Goal: Task Accomplishment & Management: Complete application form

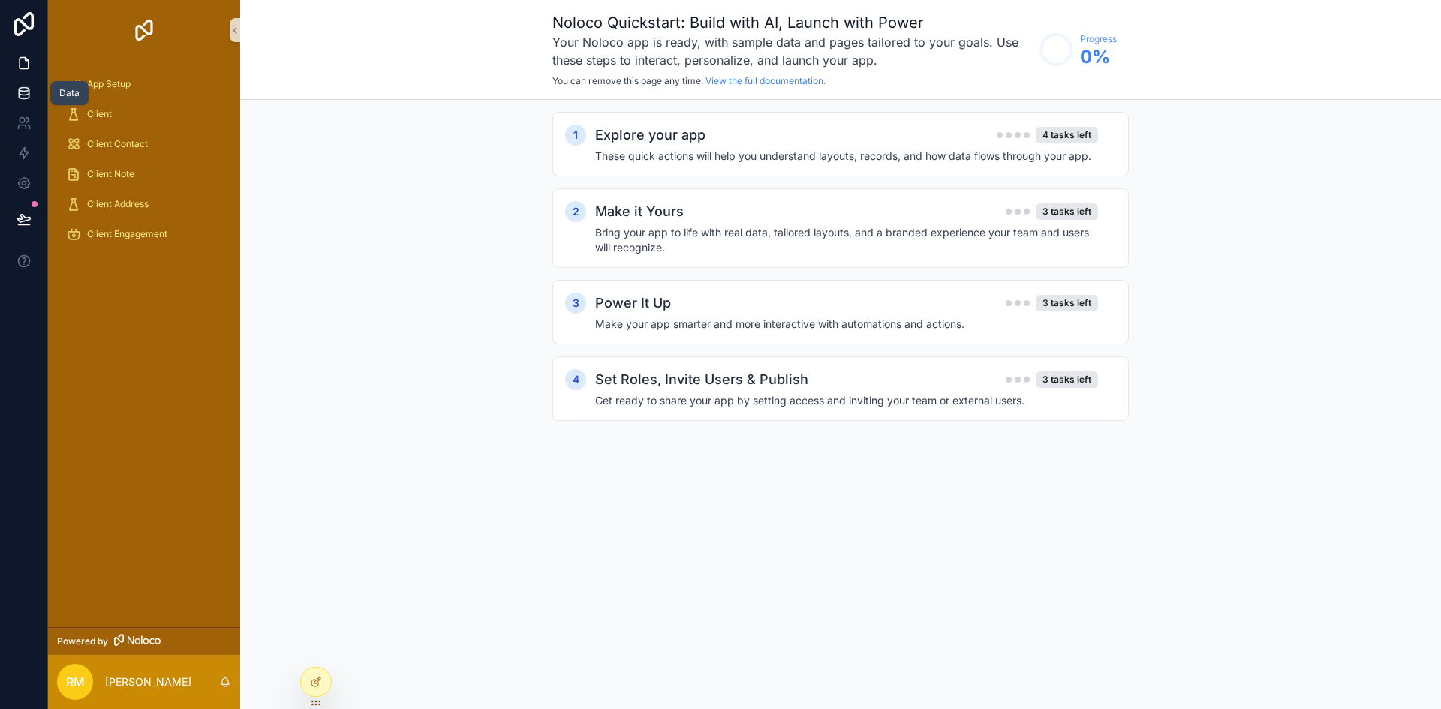
click at [28, 87] on icon at bounding box center [24, 93] width 15 height 15
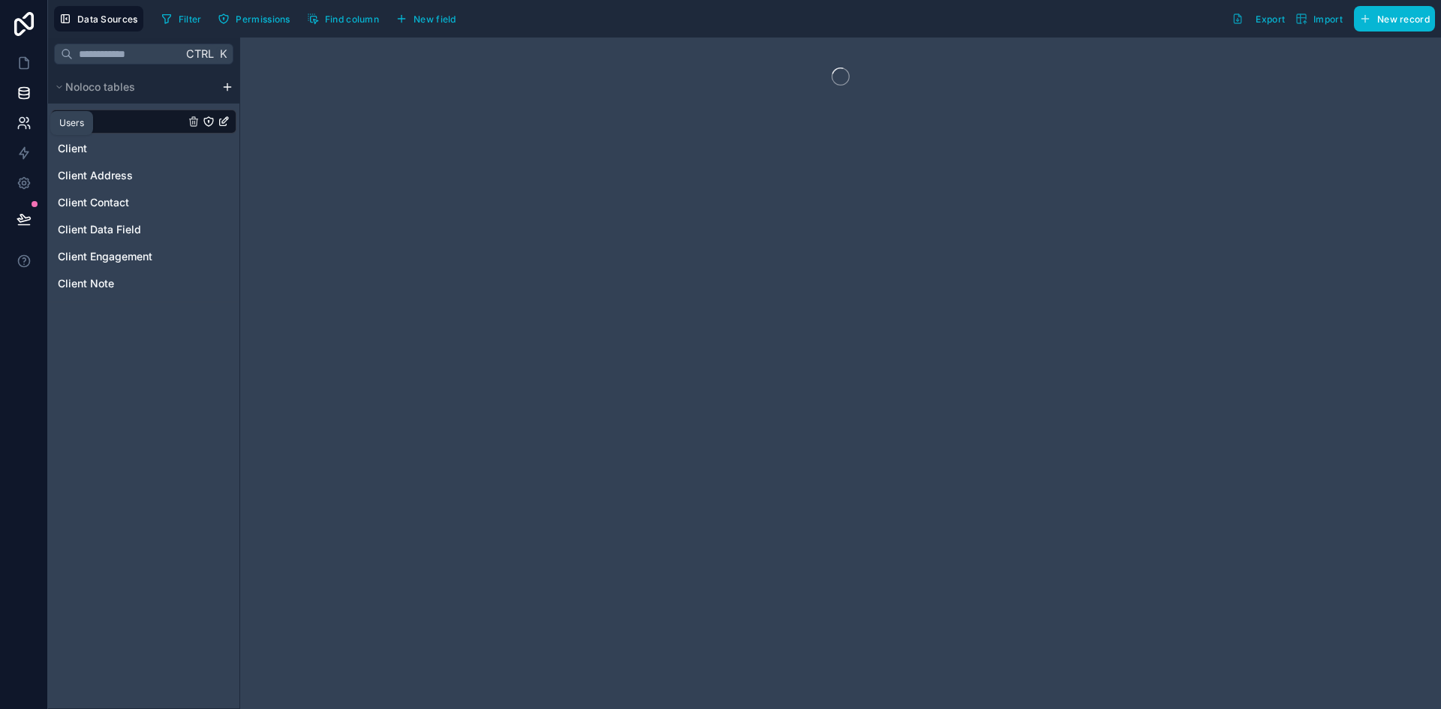
click at [20, 122] on icon at bounding box center [24, 123] width 15 height 15
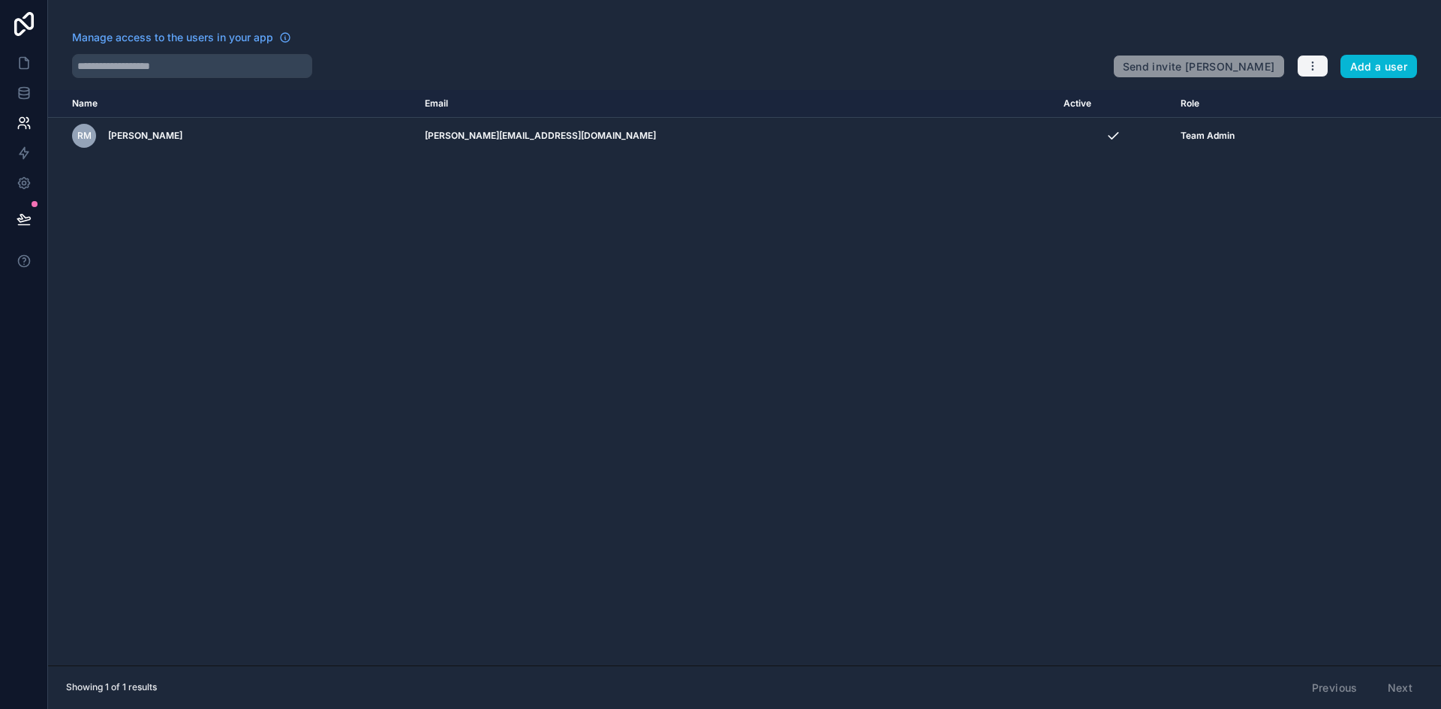
click at [1320, 69] on button "button" at bounding box center [1313, 66] width 32 height 23
click at [26, 59] on icon at bounding box center [24, 63] width 9 height 11
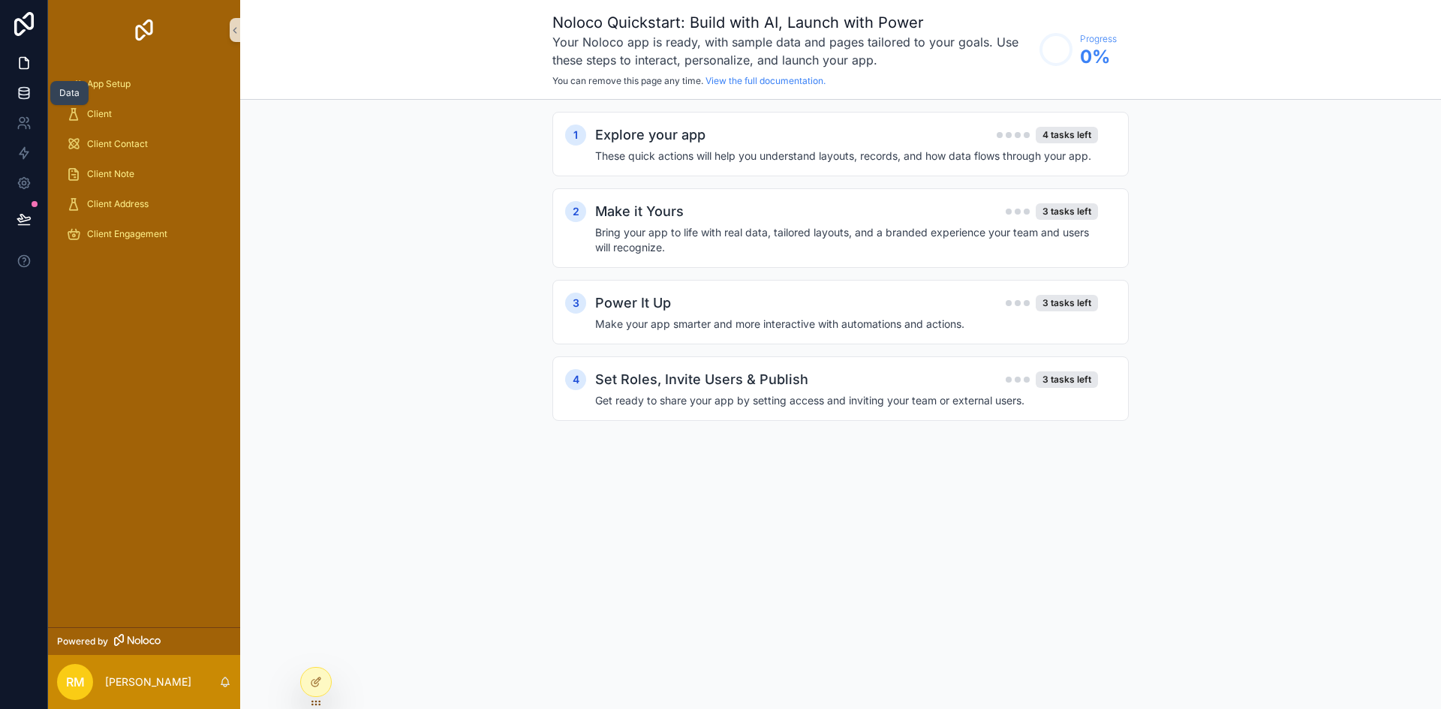
click at [26, 86] on icon at bounding box center [24, 93] width 15 height 15
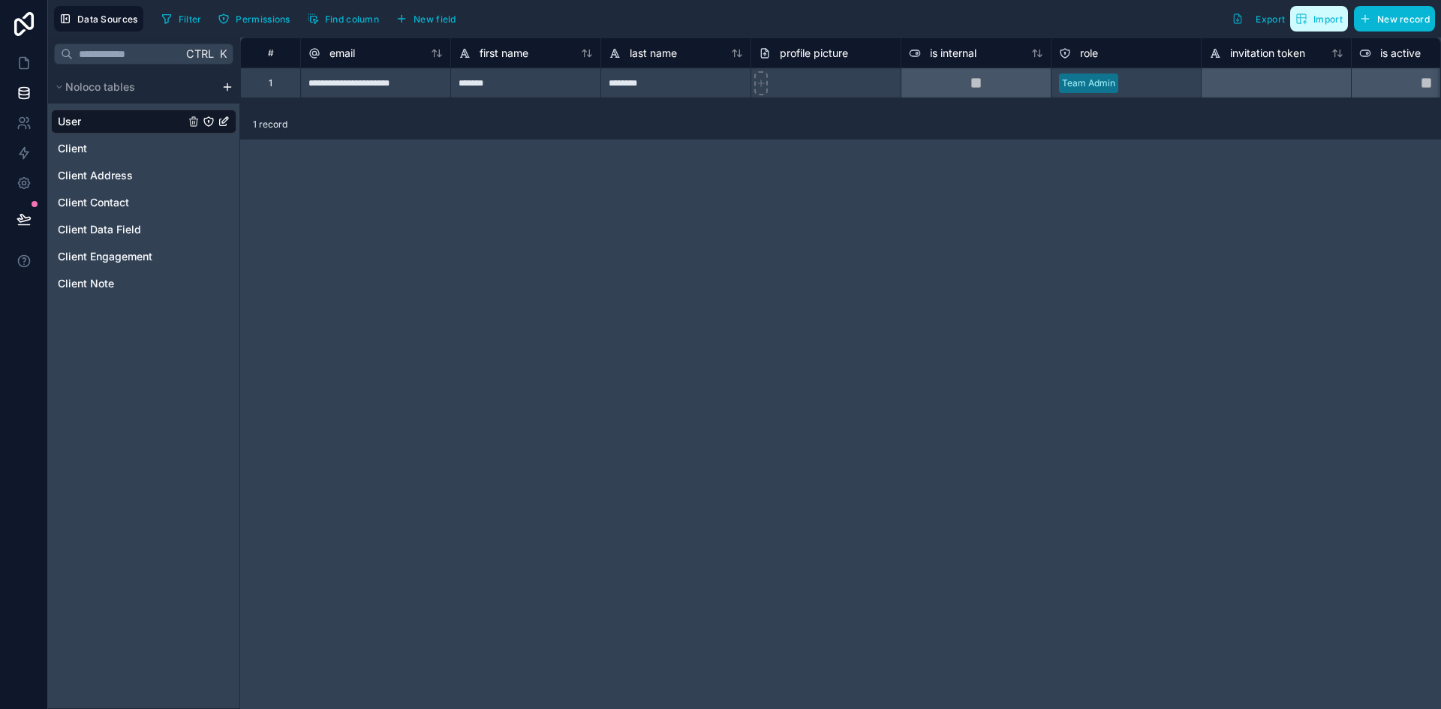
click at [1328, 20] on span "Import" at bounding box center [1328, 19] width 29 height 11
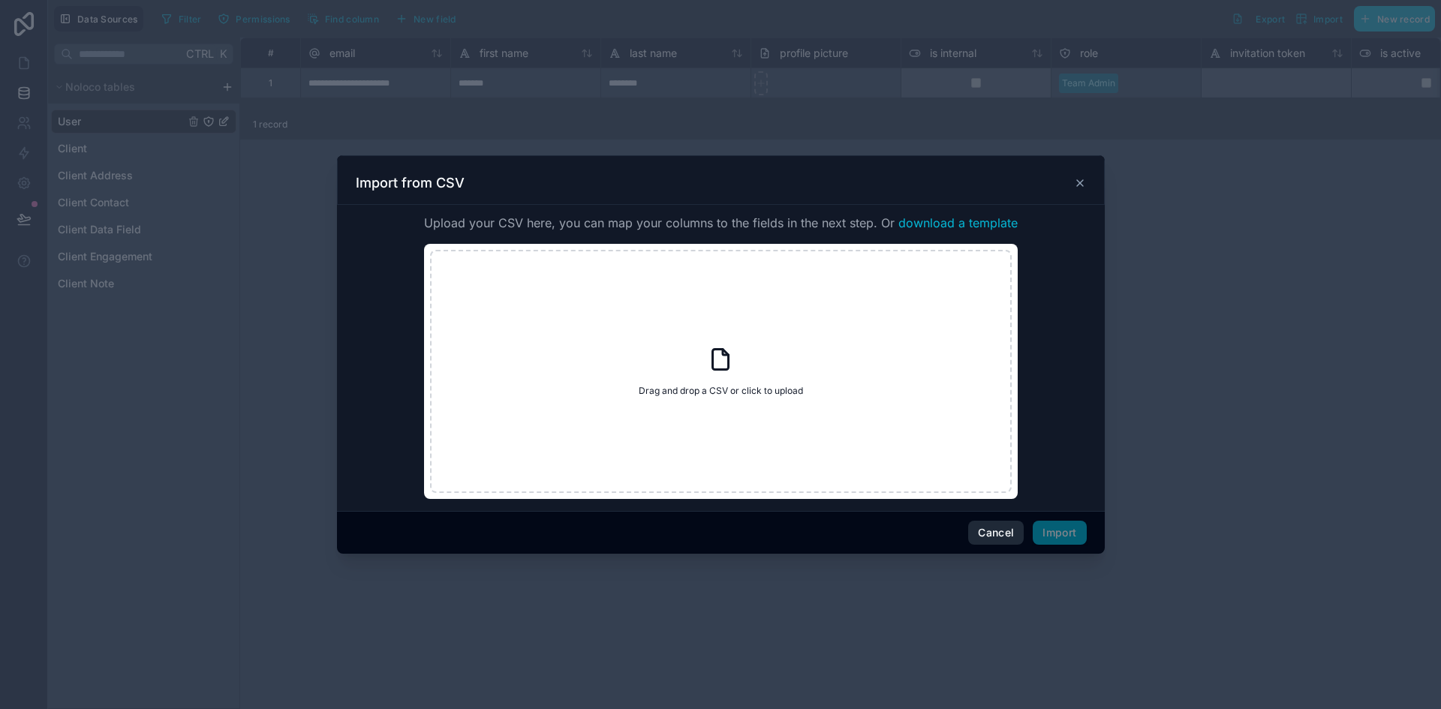
click at [989, 525] on button "Cancel" at bounding box center [996, 533] width 56 height 24
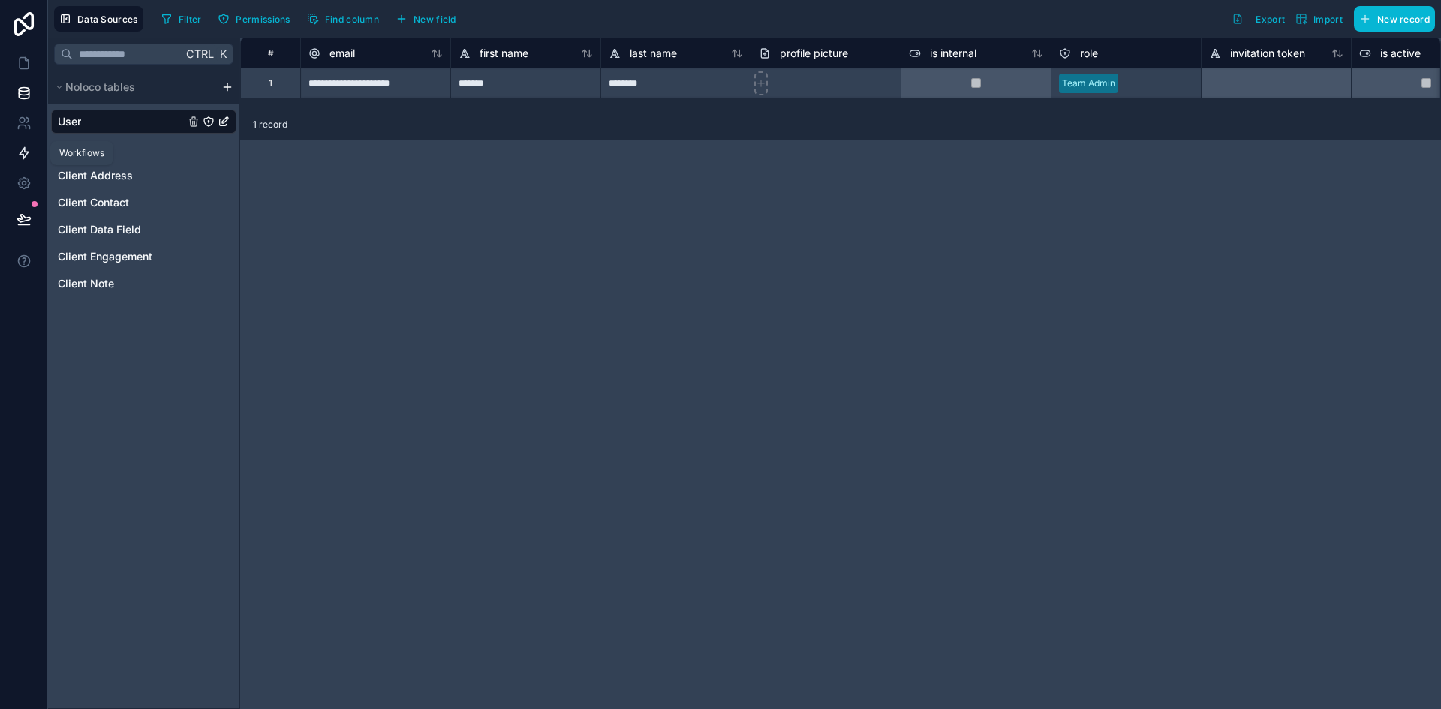
click at [24, 157] on icon at bounding box center [24, 153] width 9 height 11
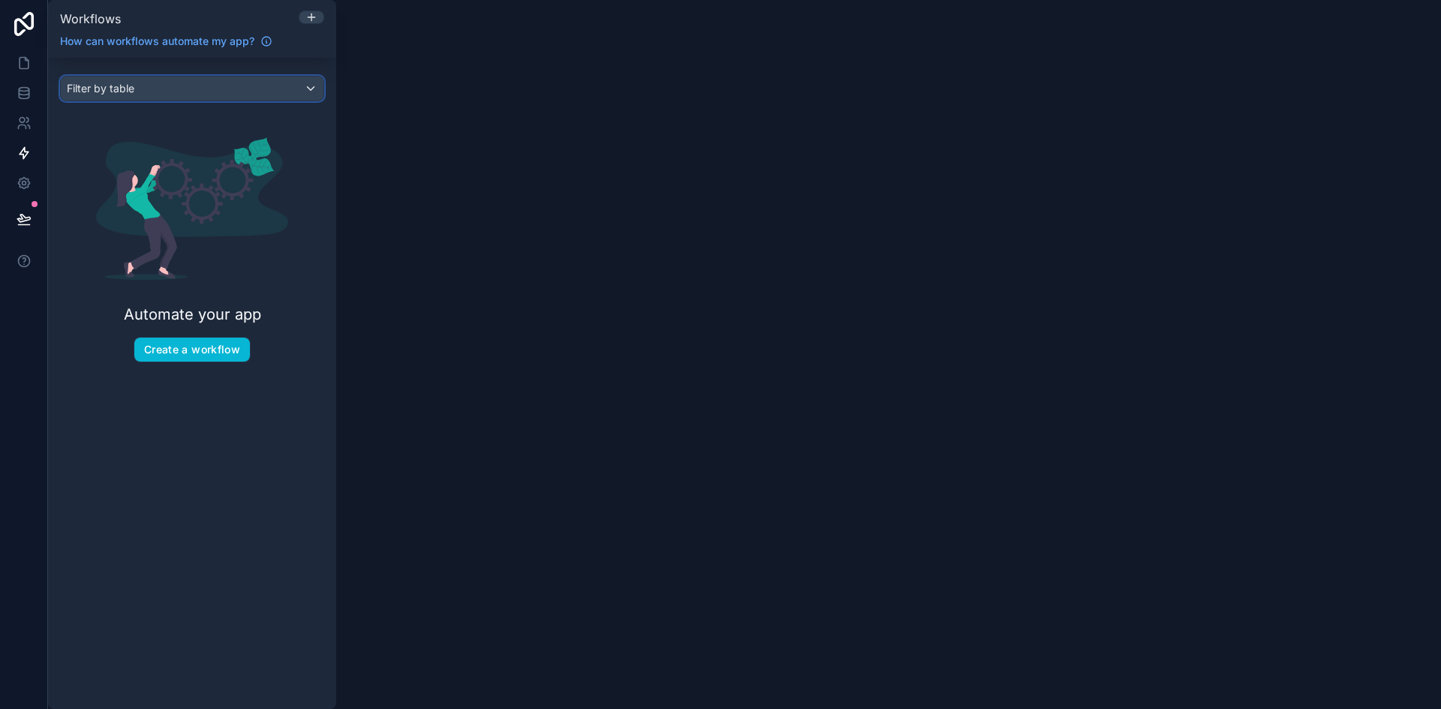
click at [246, 89] on div "Filter by table" at bounding box center [192, 89] width 263 height 24
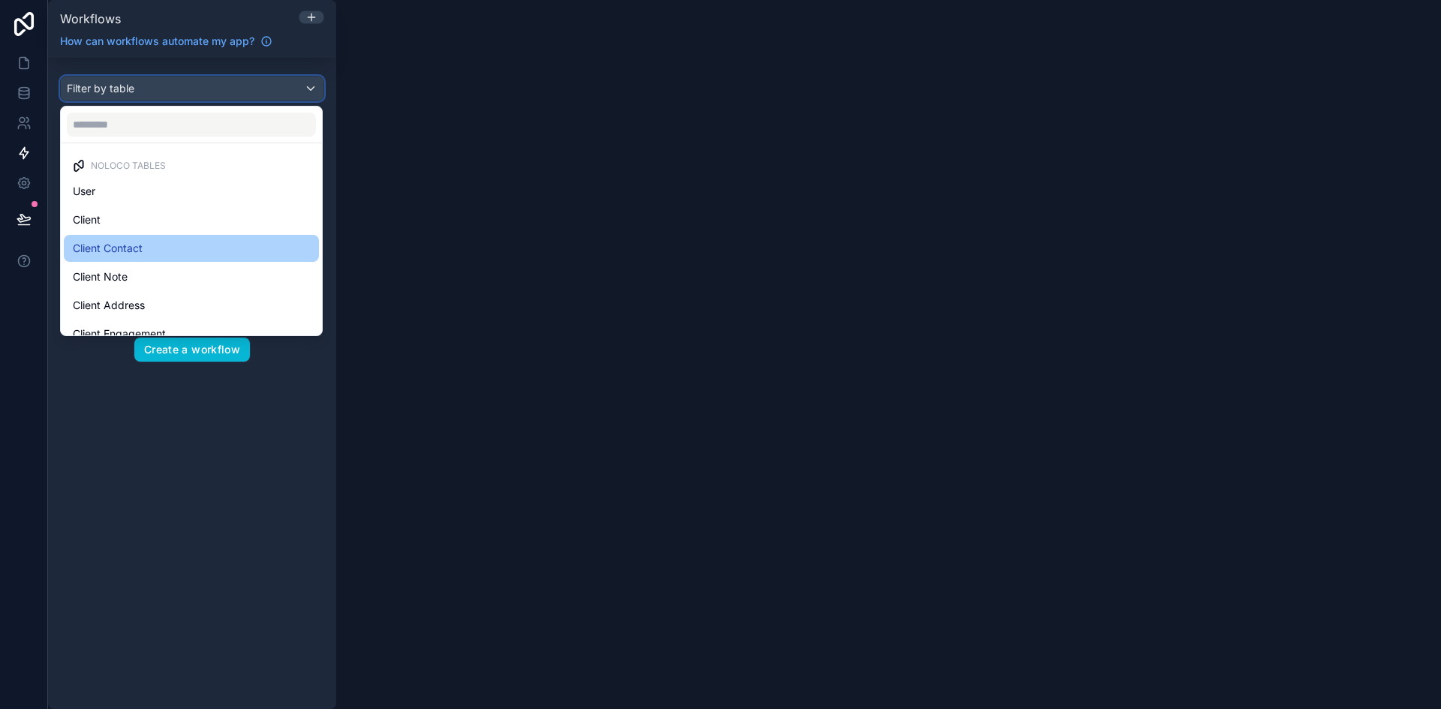
scroll to position [44, 0]
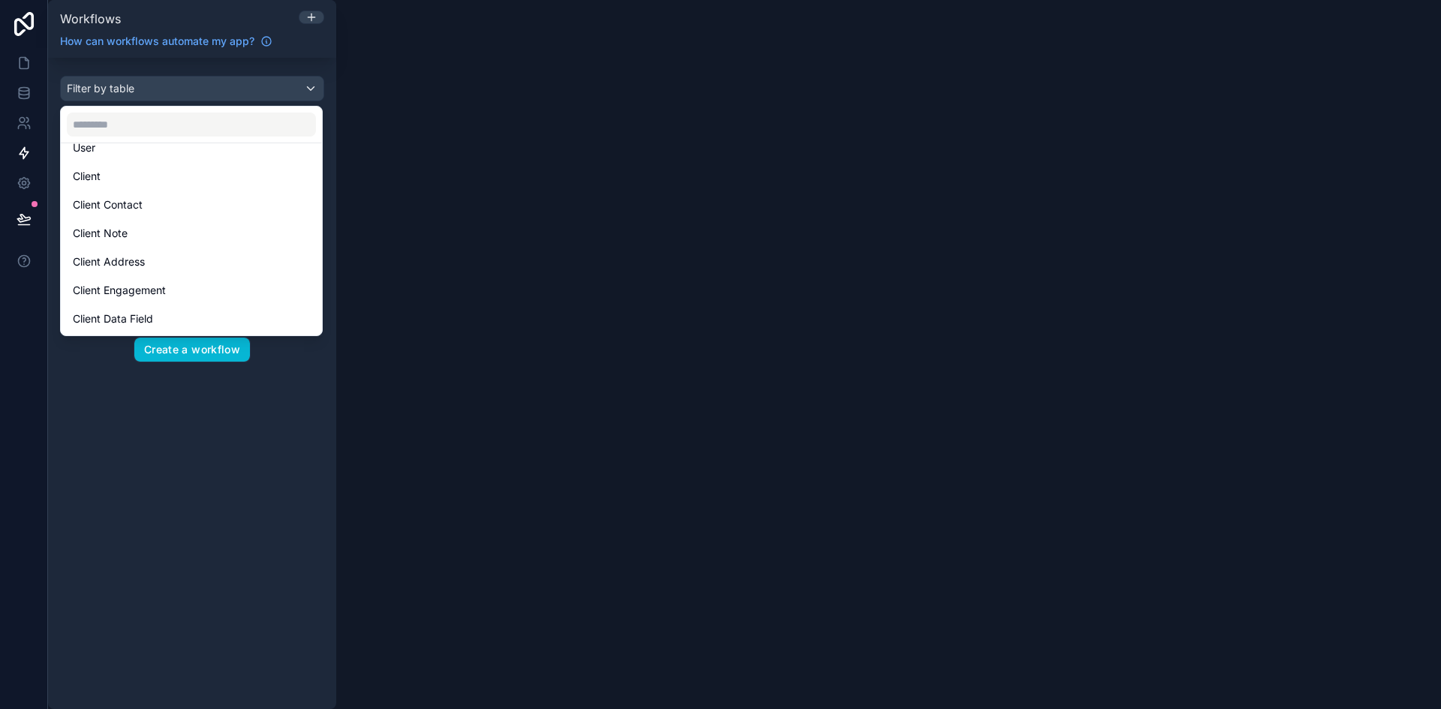
click at [346, 383] on div "scrollable content" at bounding box center [720, 354] width 1441 height 709
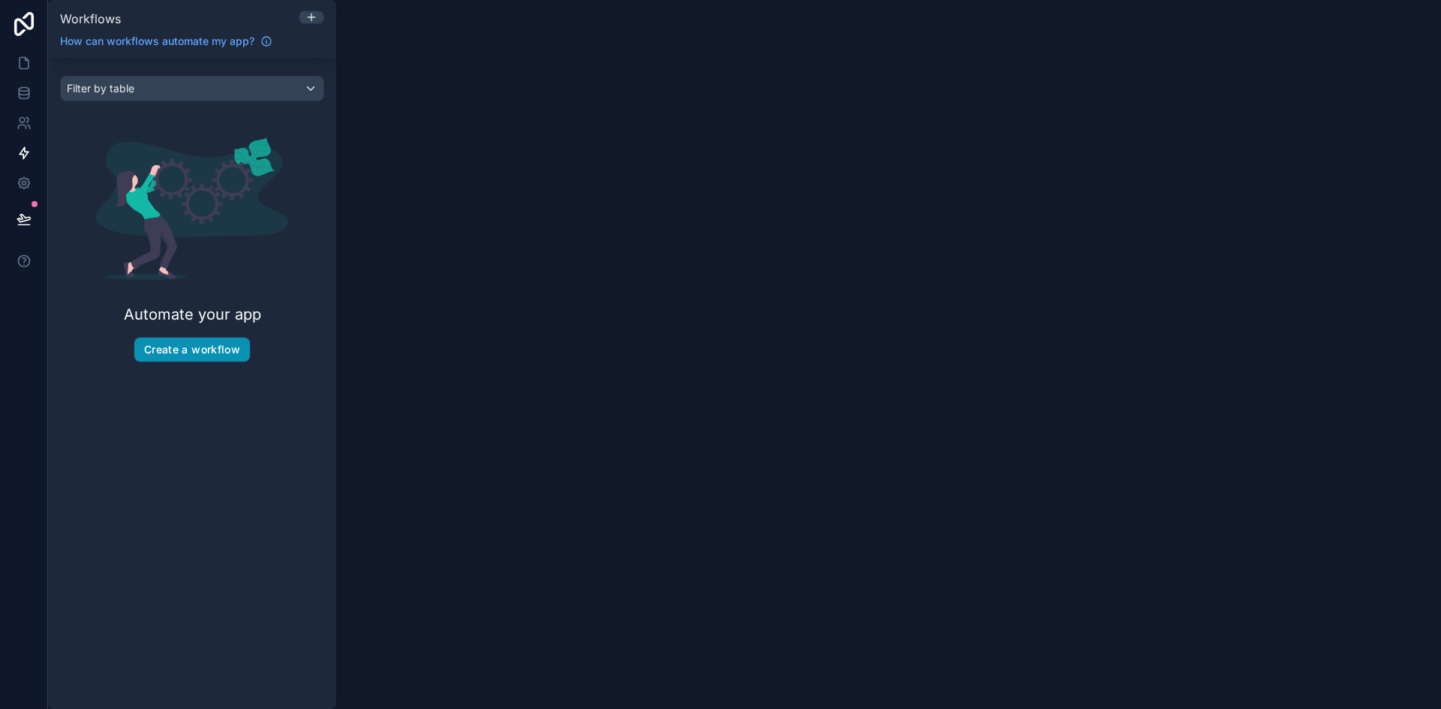
click at [191, 351] on button "Create a workflow" at bounding box center [192, 350] width 116 height 24
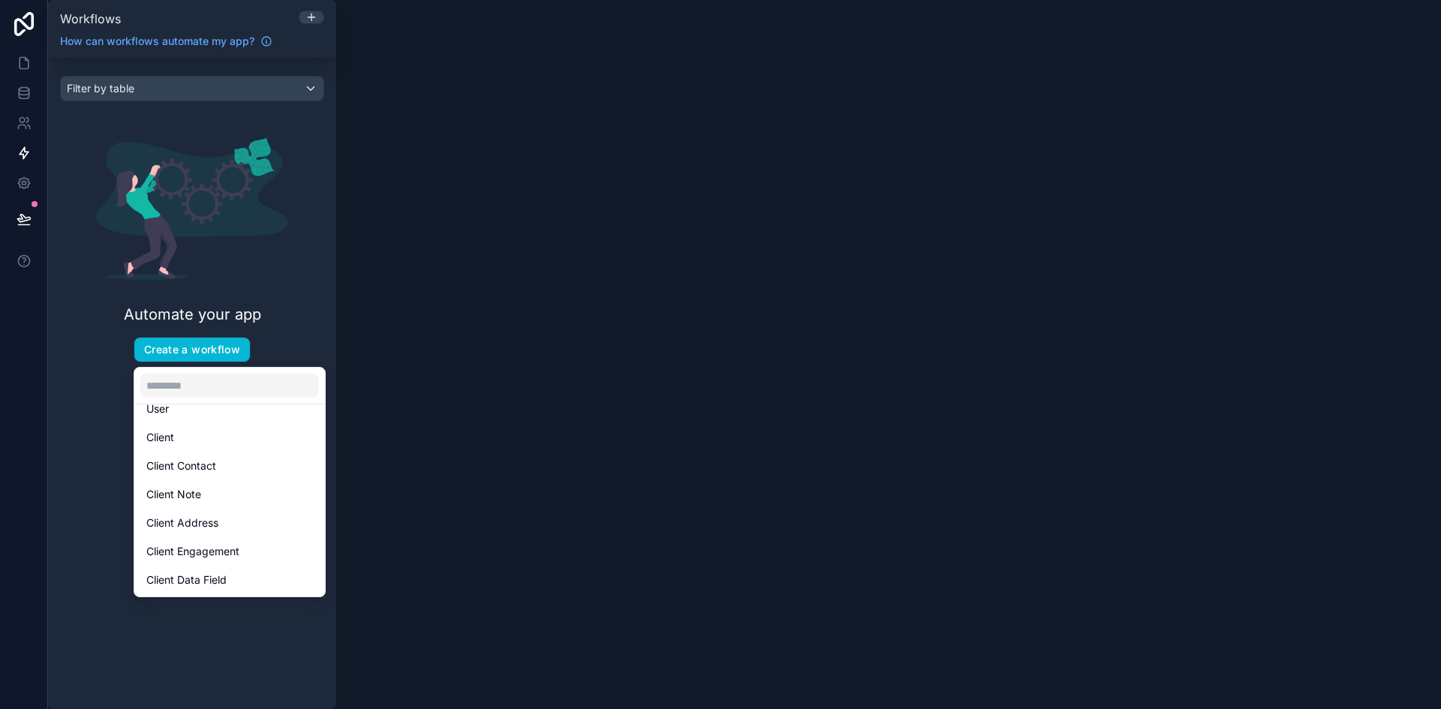
click at [466, 283] on div "scrollable content" at bounding box center [720, 354] width 1441 height 709
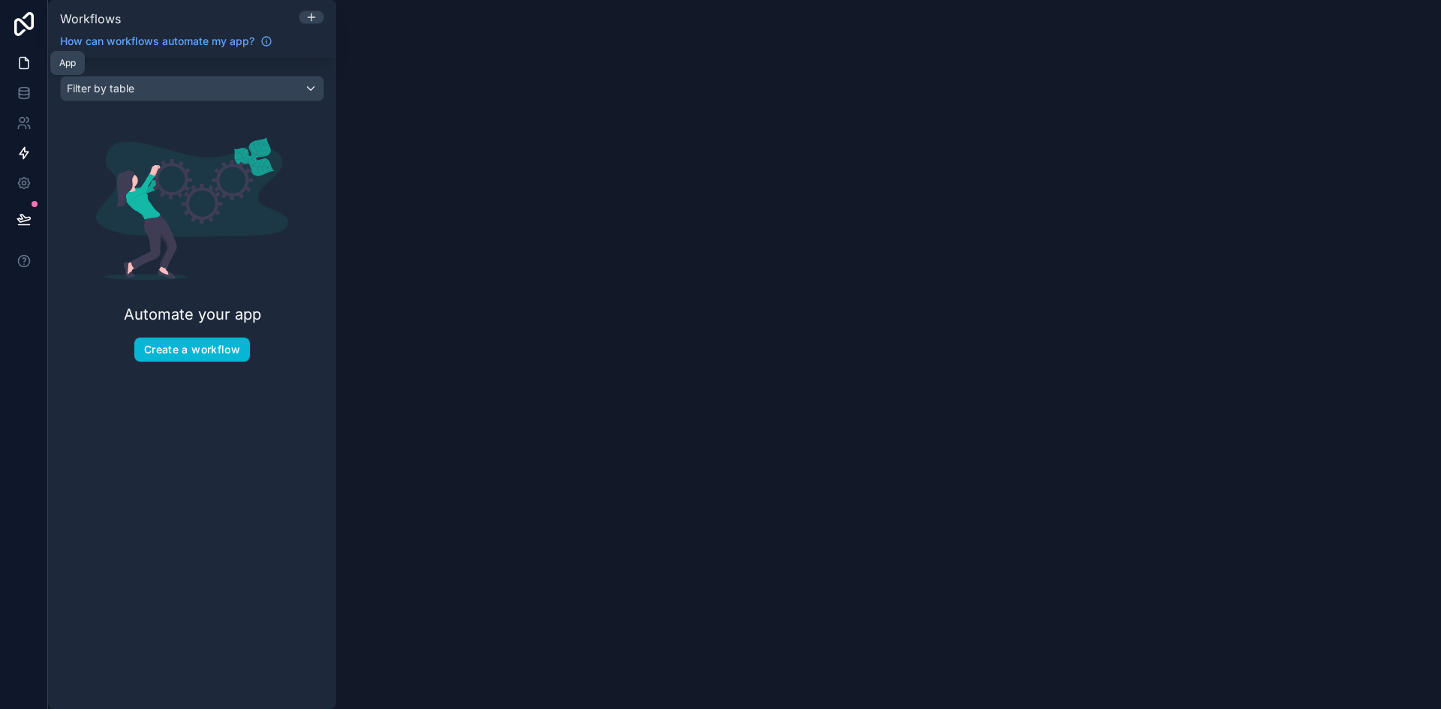
click at [14, 66] on link at bounding box center [23, 63] width 47 height 30
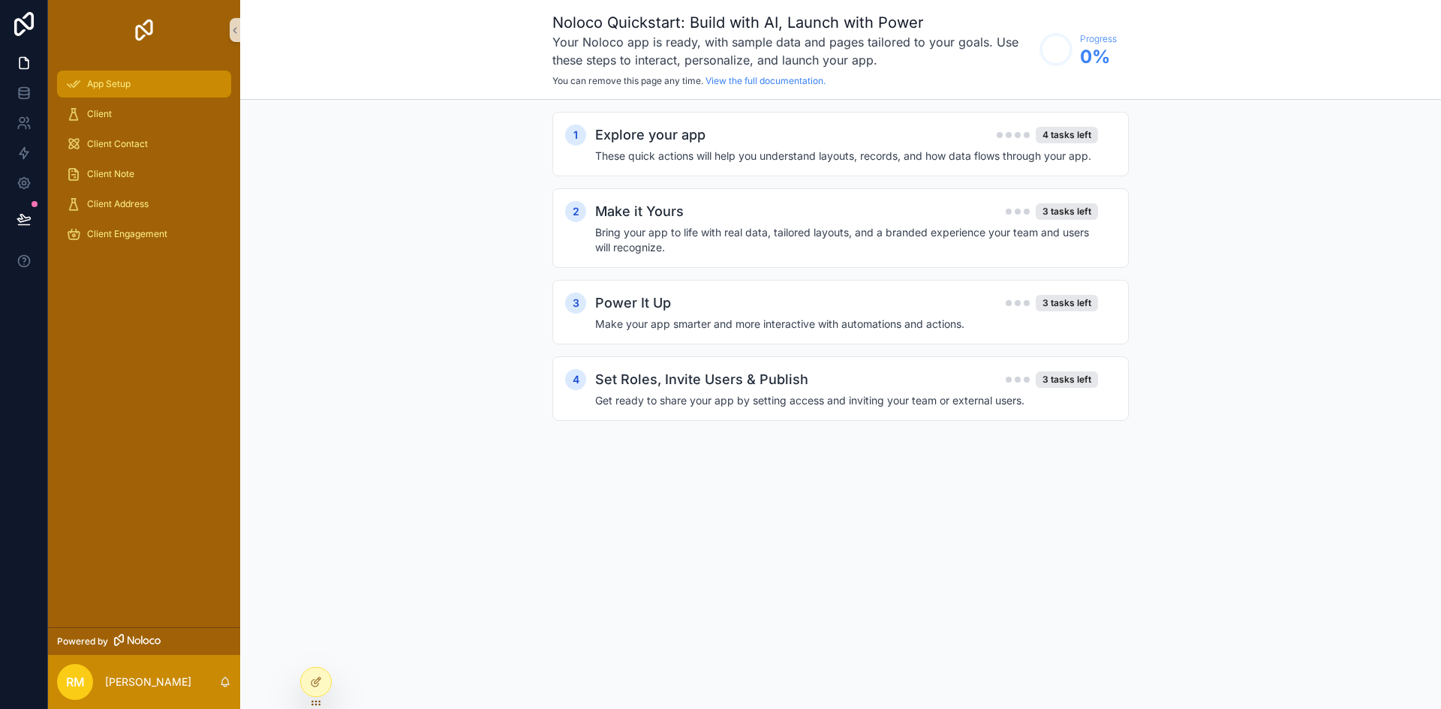
click at [135, 90] on div "App Setup" at bounding box center [144, 84] width 156 height 24
click at [137, 108] on div "Client" at bounding box center [144, 114] width 156 height 24
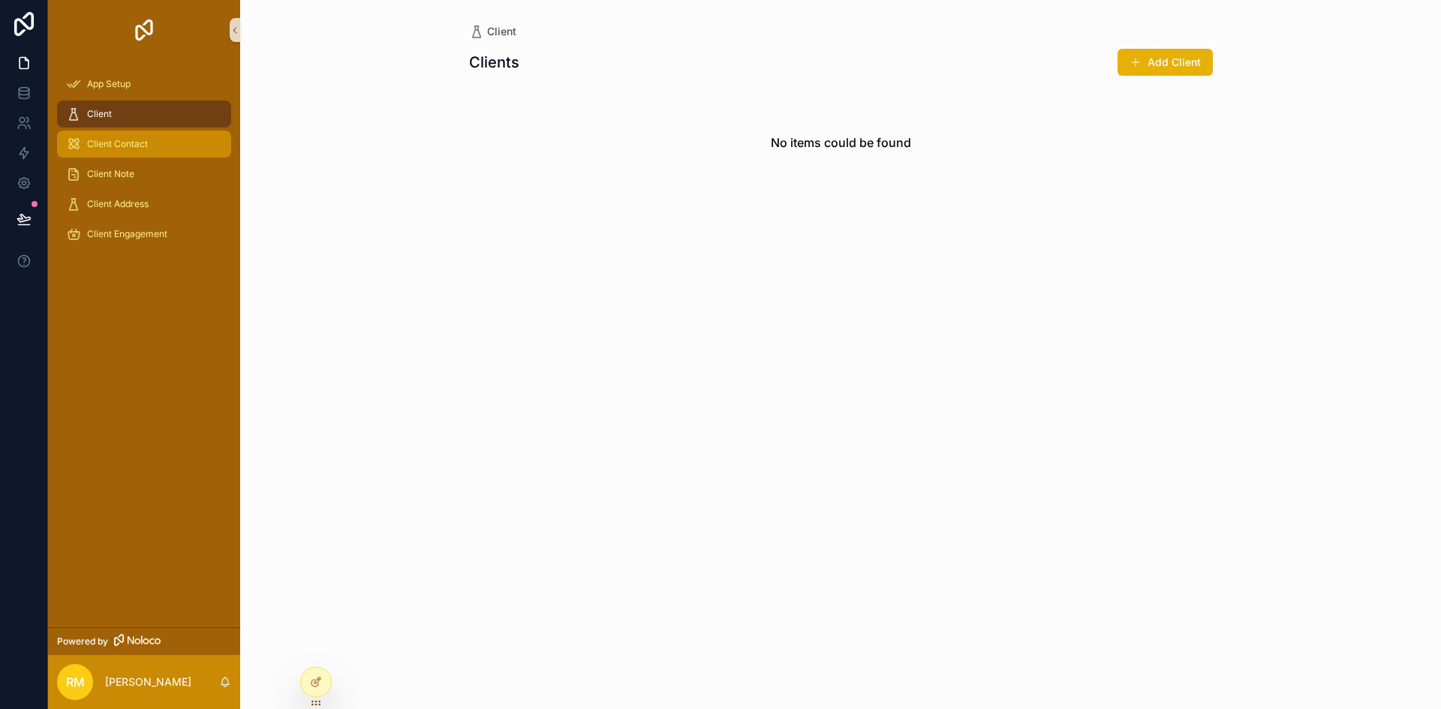
click at [137, 137] on div "Client Contact" at bounding box center [144, 144] width 156 height 24
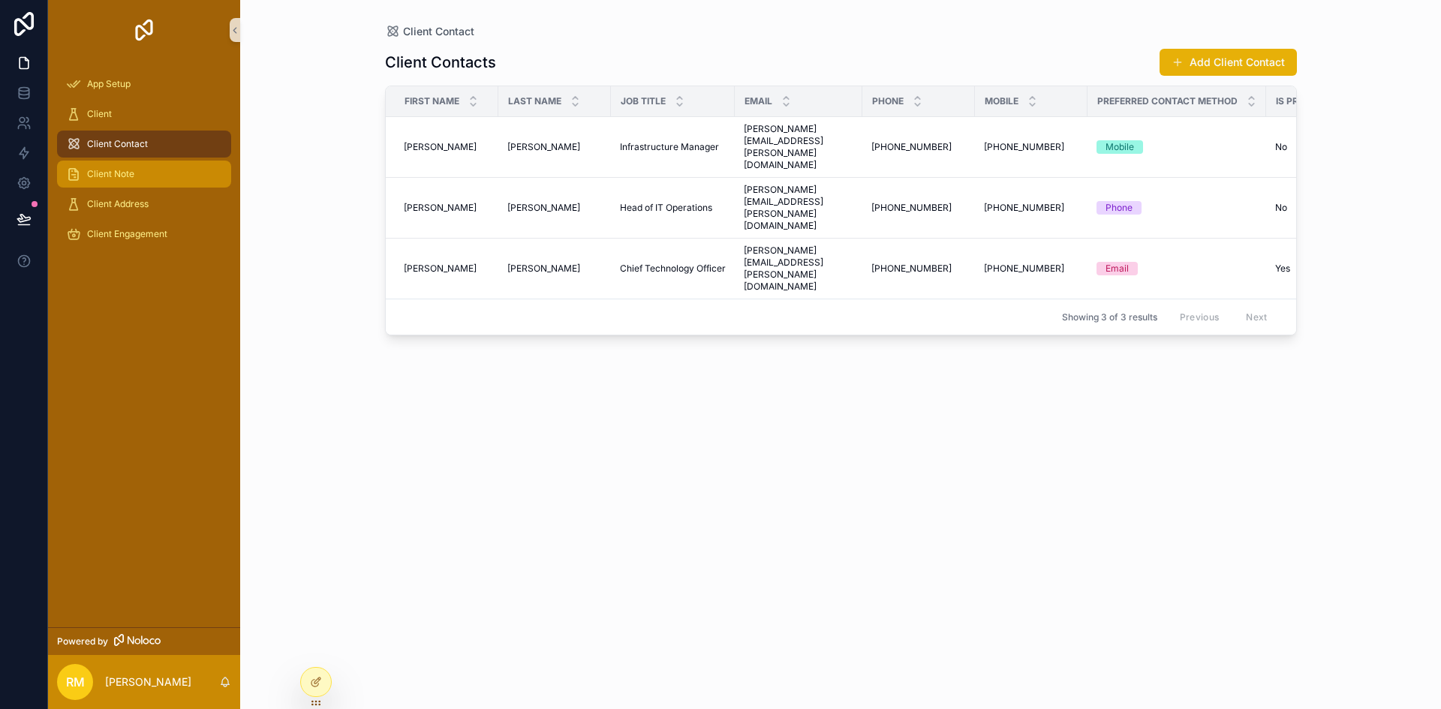
click at [155, 172] on div "Client Note" at bounding box center [144, 174] width 156 height 24
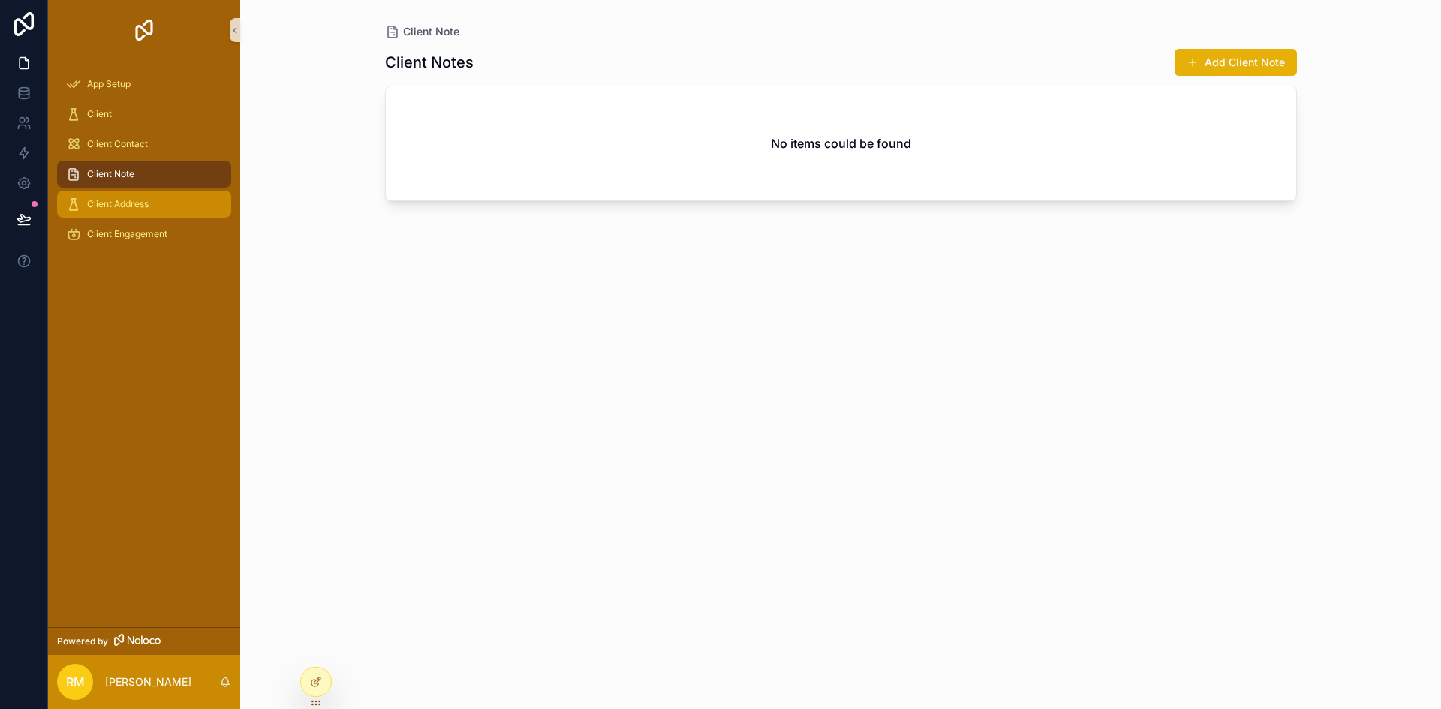
click at [155, 205] on div "Client Address" at bounding box center [144, 204] width 156 height 24
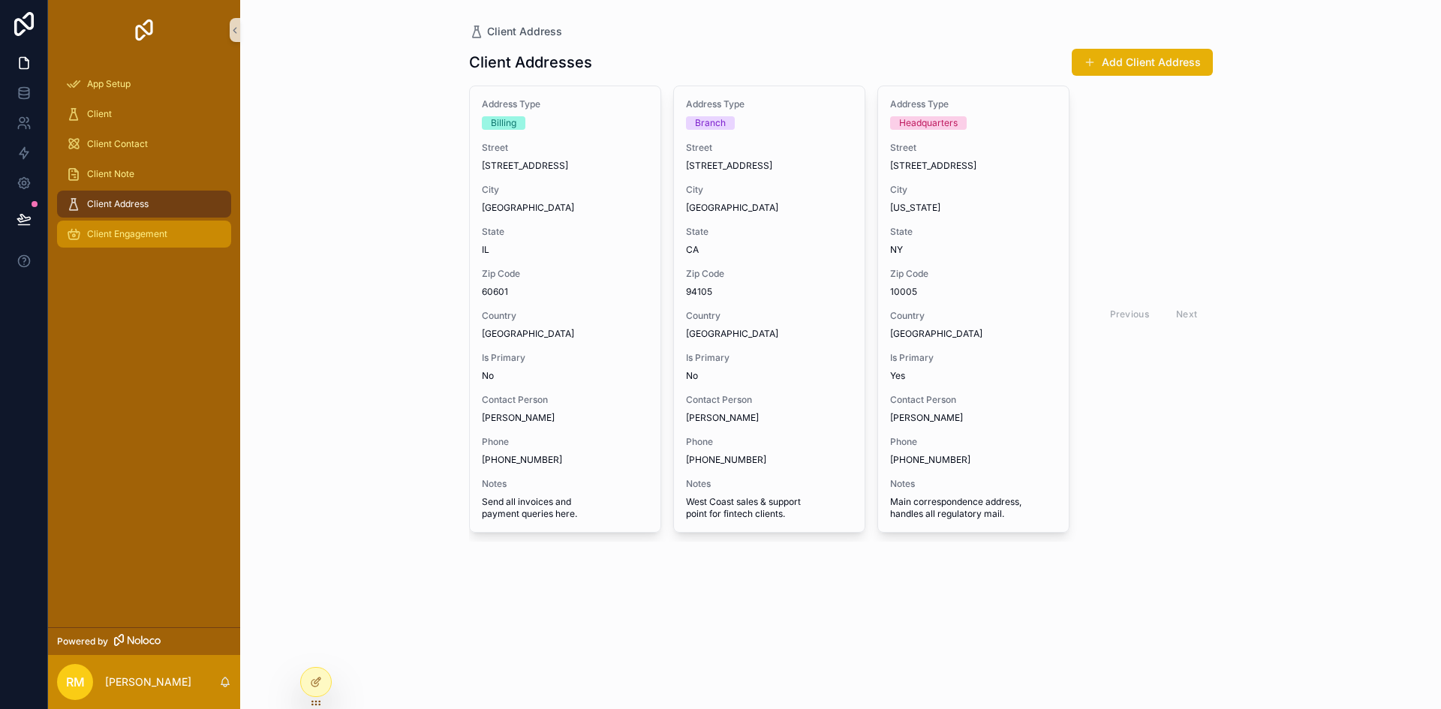
click at [161, 230] on span "Client Engagement" at bounding box center [127, 234] width 80 height 12
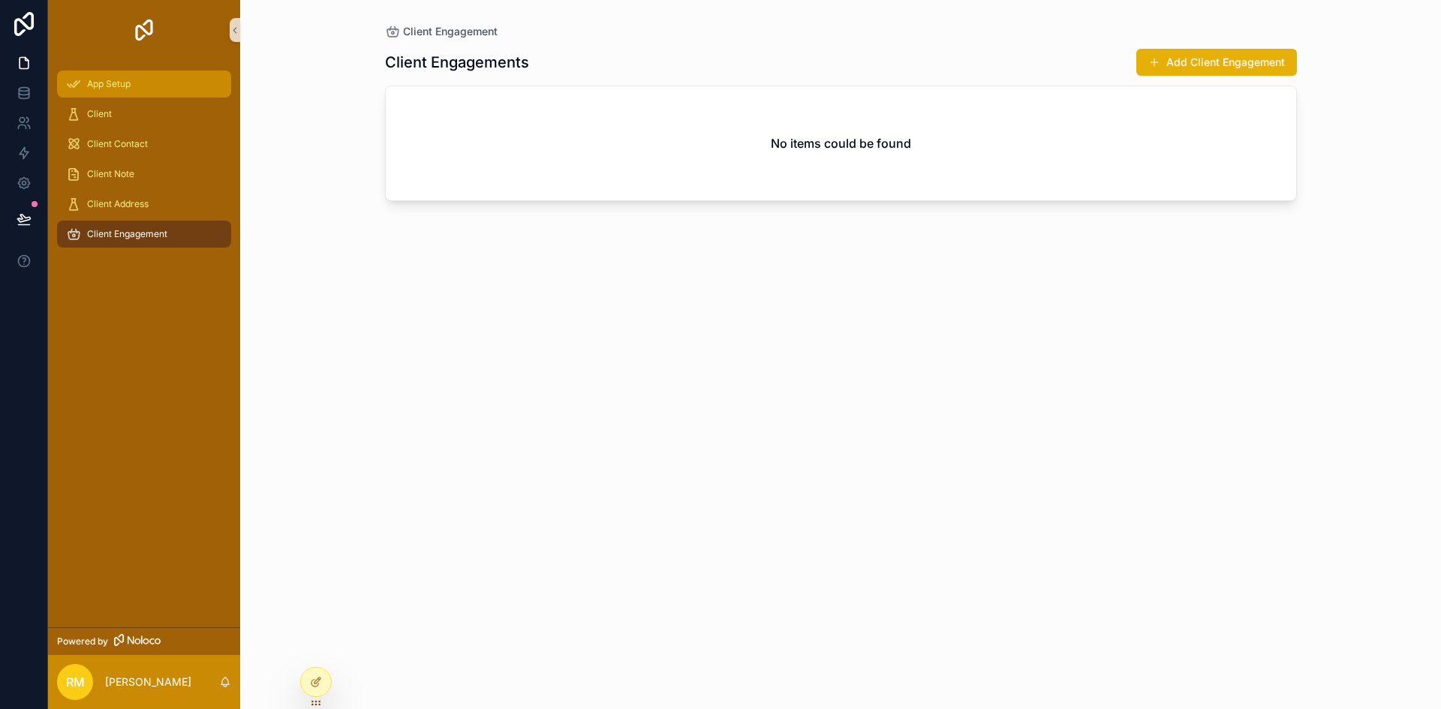
click at [152, 95] on div "App Setup" at bounding box center [144, 84] width 156 height 24
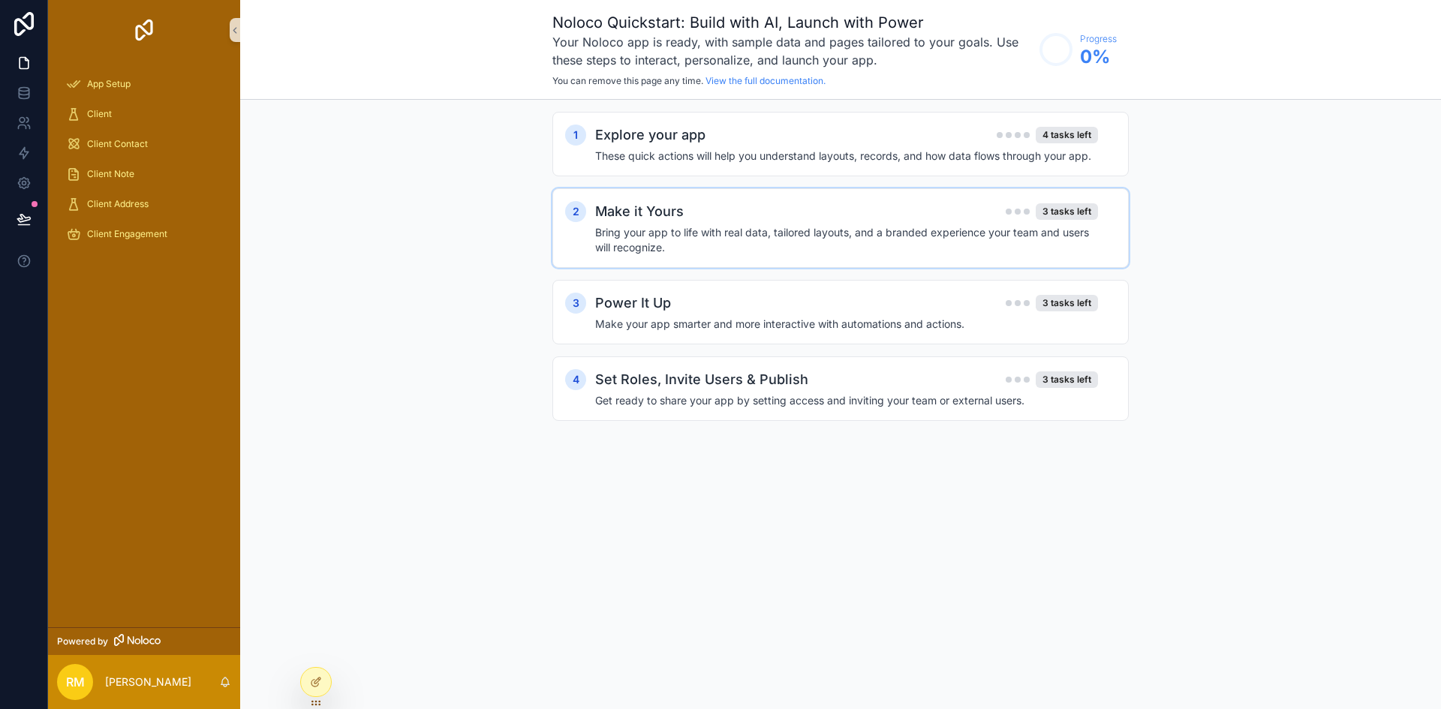
click at [665, 229] on h4 "Bring your app to life with real data, tailored layouts, and a branded experien…" at bounding box center [846, 240] width 503 height 30
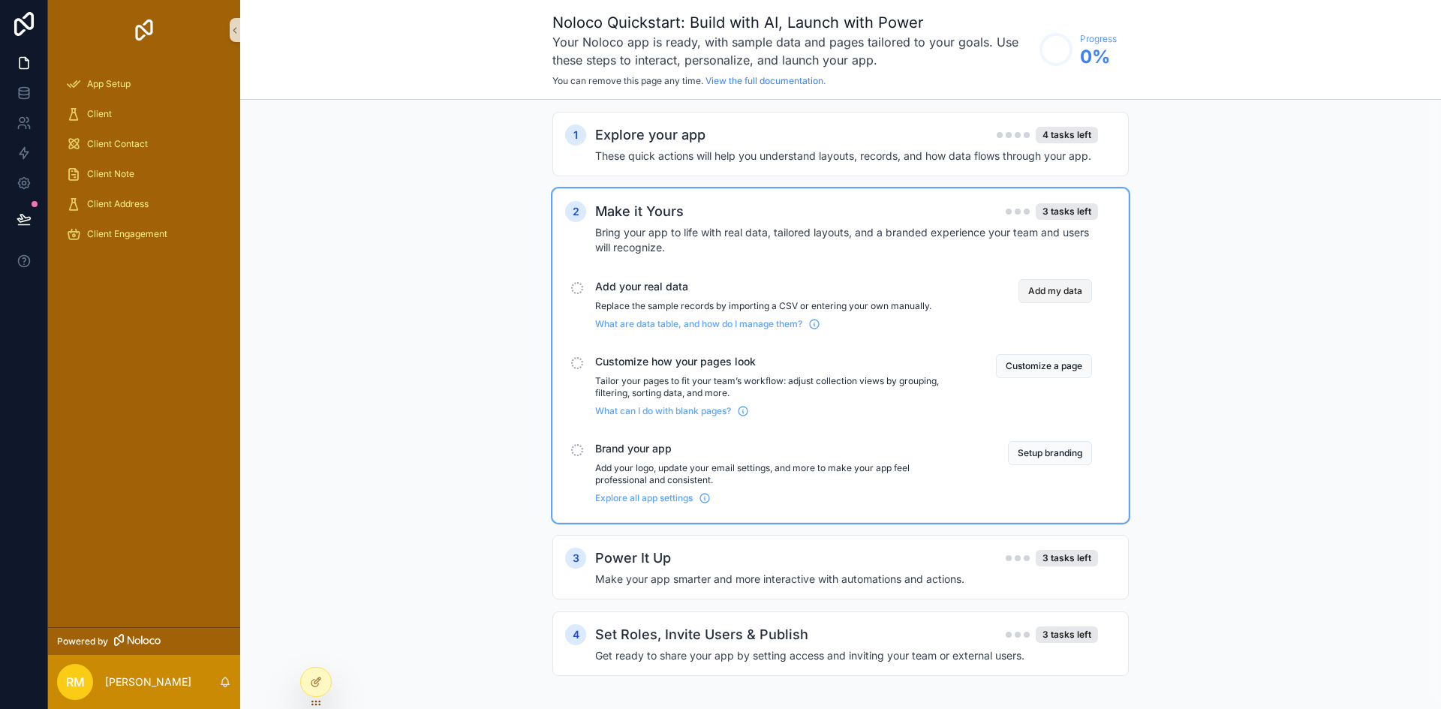
click at [1055, 290] on button "Add my data" at bounding box center [1056, 291] width 74 height 24
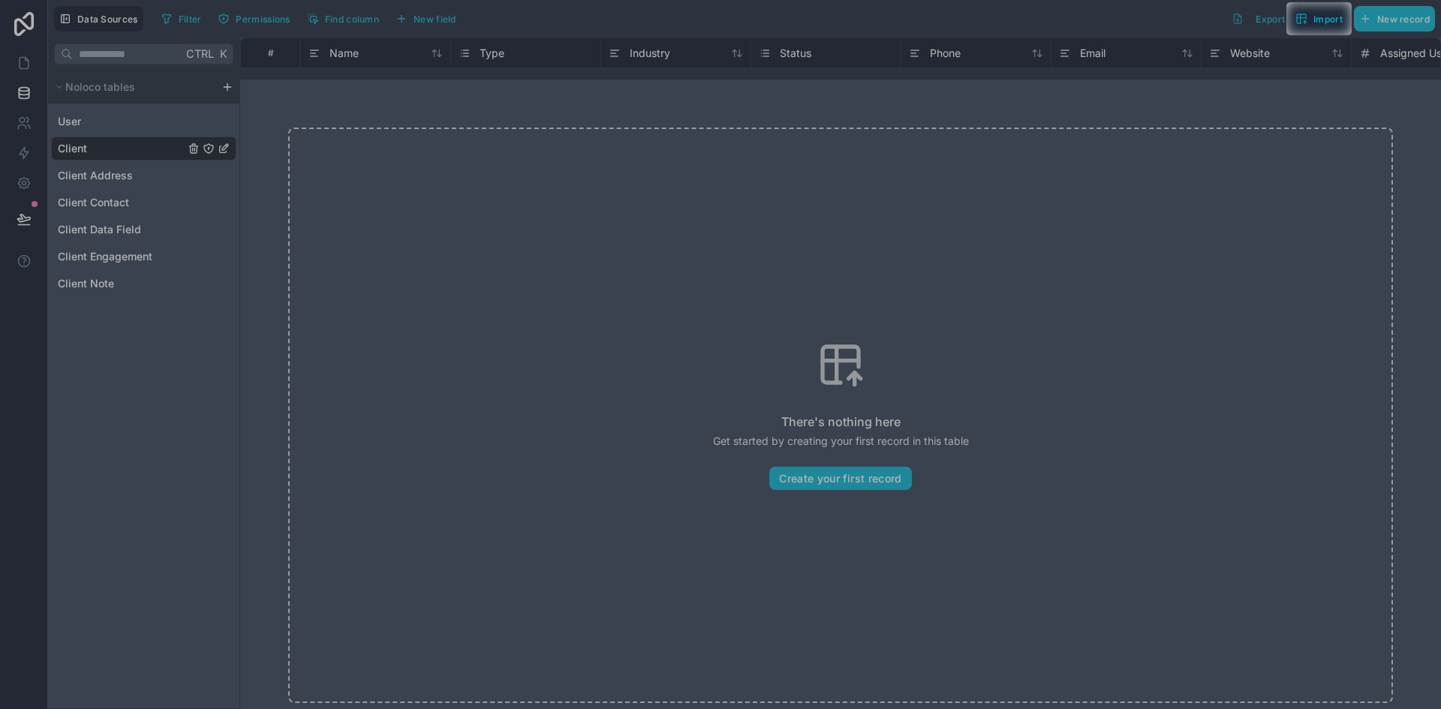
drag, startPoint x: 553, startPoint y: 188, endPoint x: 221, endPoint y: 88, distance: 346.5
click at [221, 88] on div at bounding box center [720, 372] width 1441 height 674
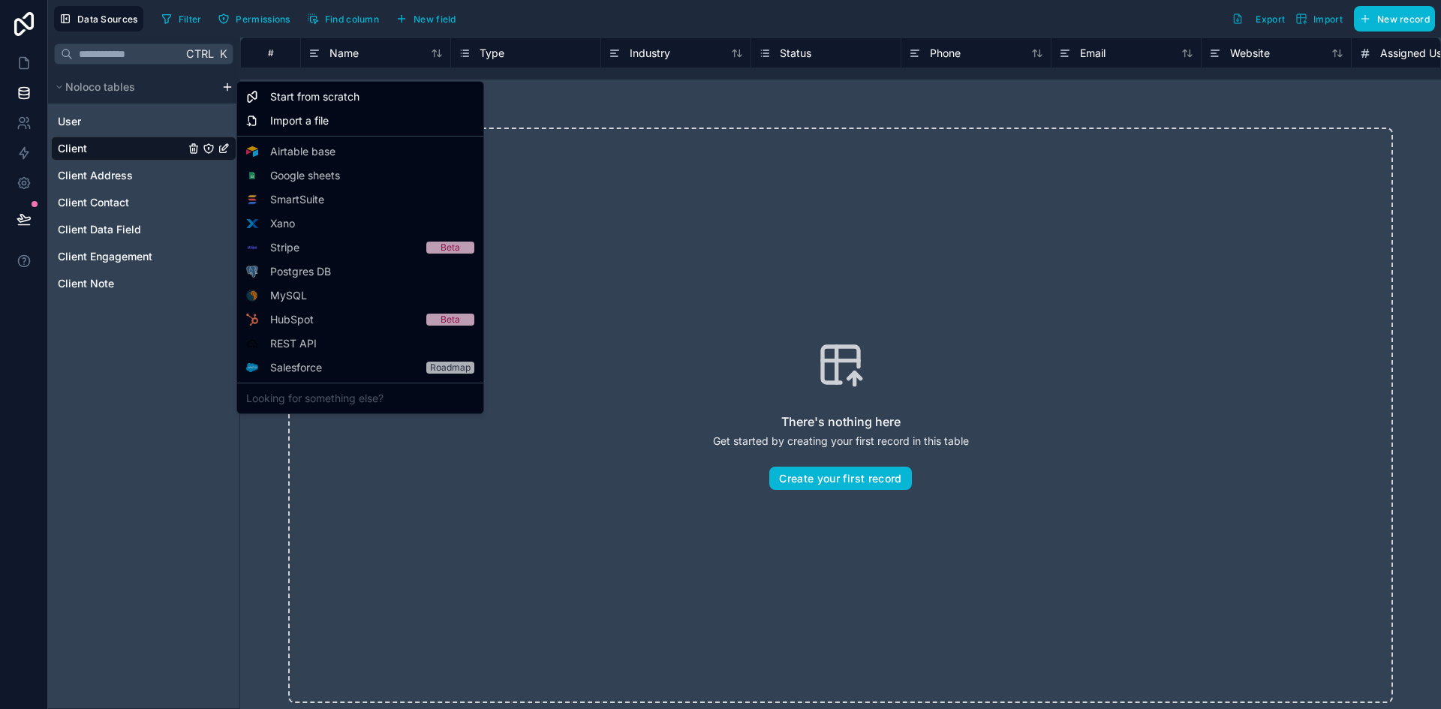
click at [224, 92] on html "Data Sources Filter Permissions Find column New field Export Import New record …" at bounding box center [720, 354] width 1441 height 709
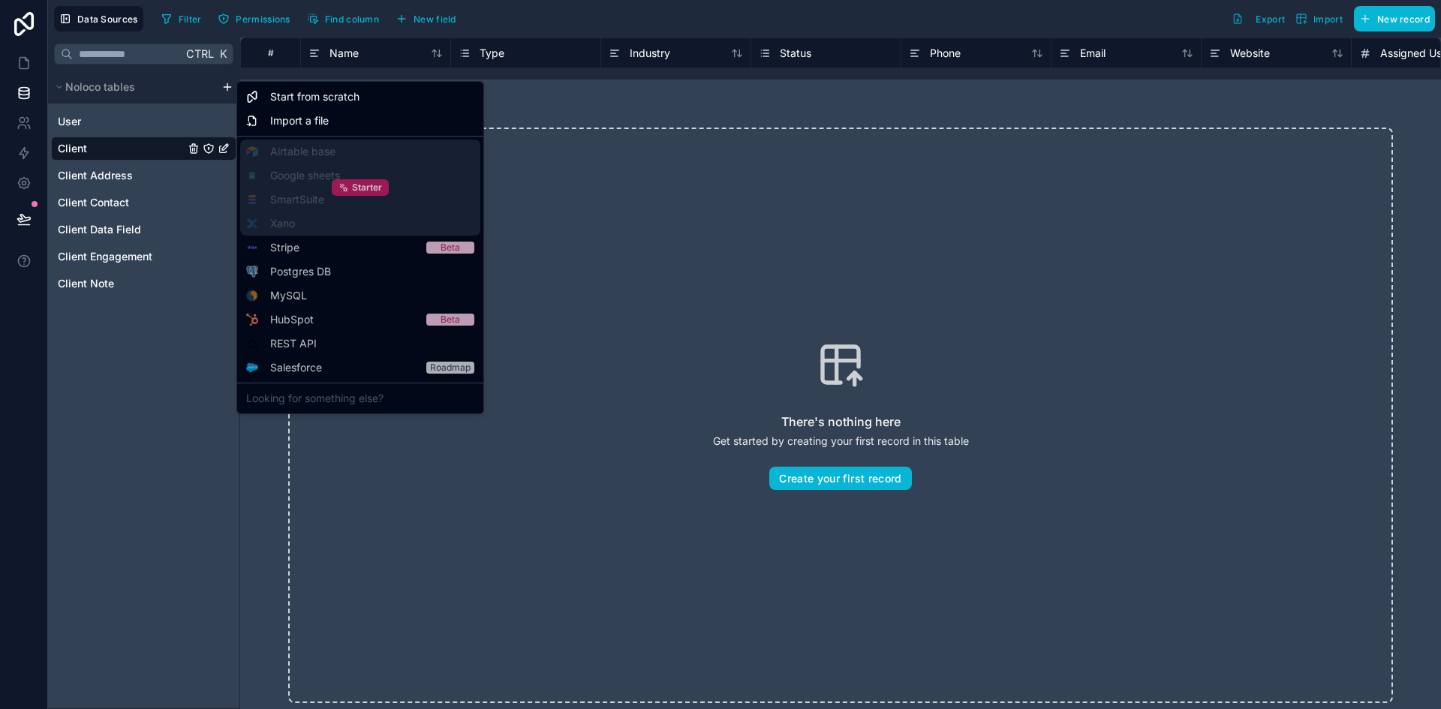
click at [363, 191] on span "Starter" at bounding box center [367, 188] width 30 height 12
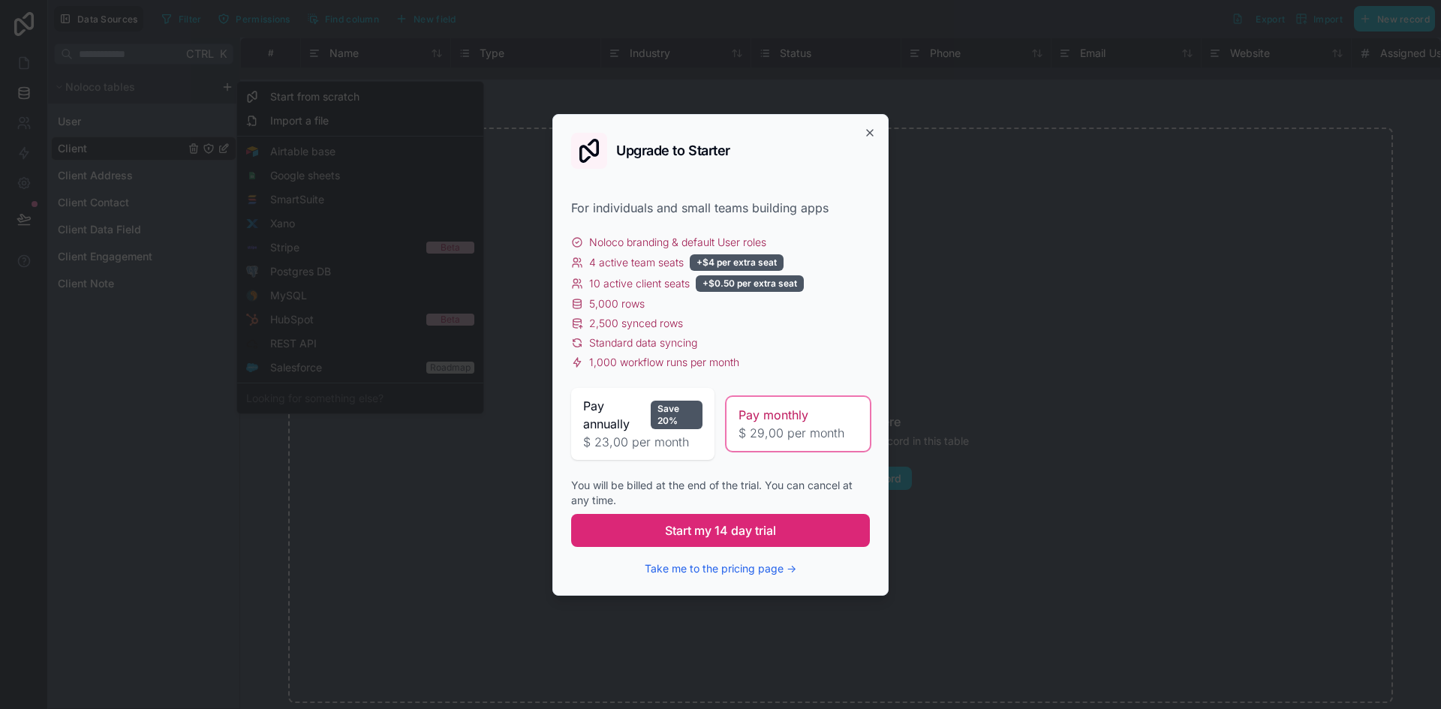
click at [761, 533] on span "Start my 14 day trial" at bounding box center [720, 531] width 111 height 18
